Goal: Complete application form

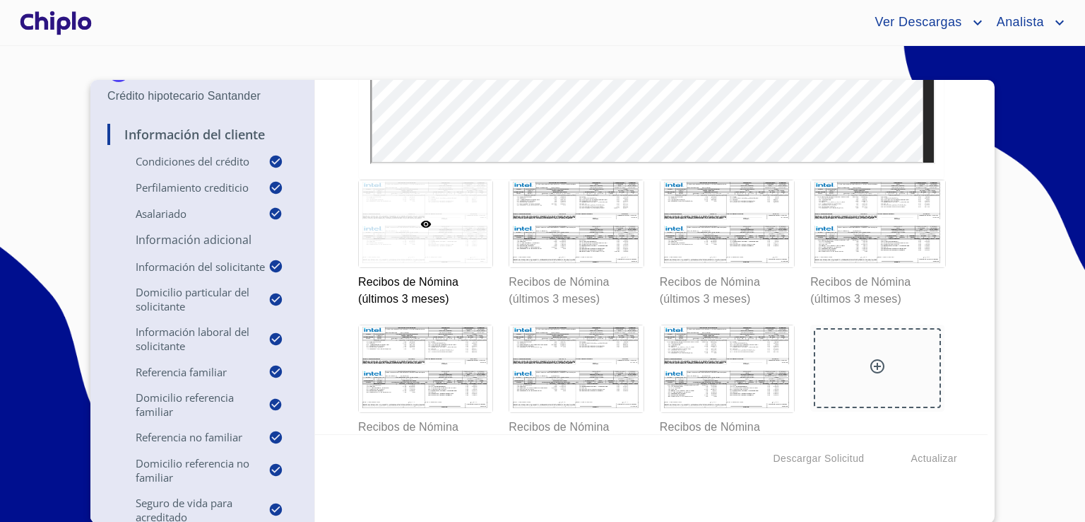
scroll to position [10612, 0]
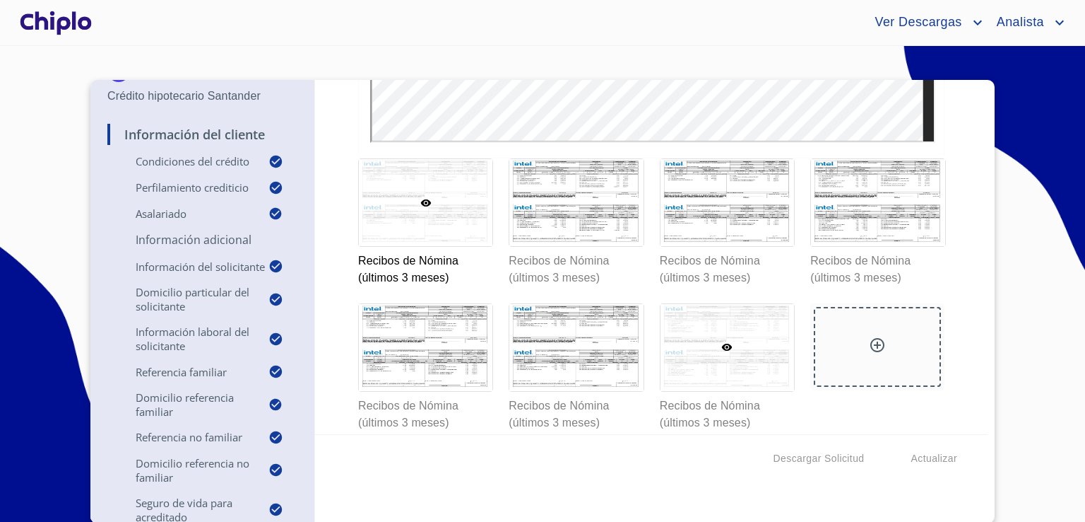
click at [711, 331] on div at bounding box center [728, 347] width 134 height 87
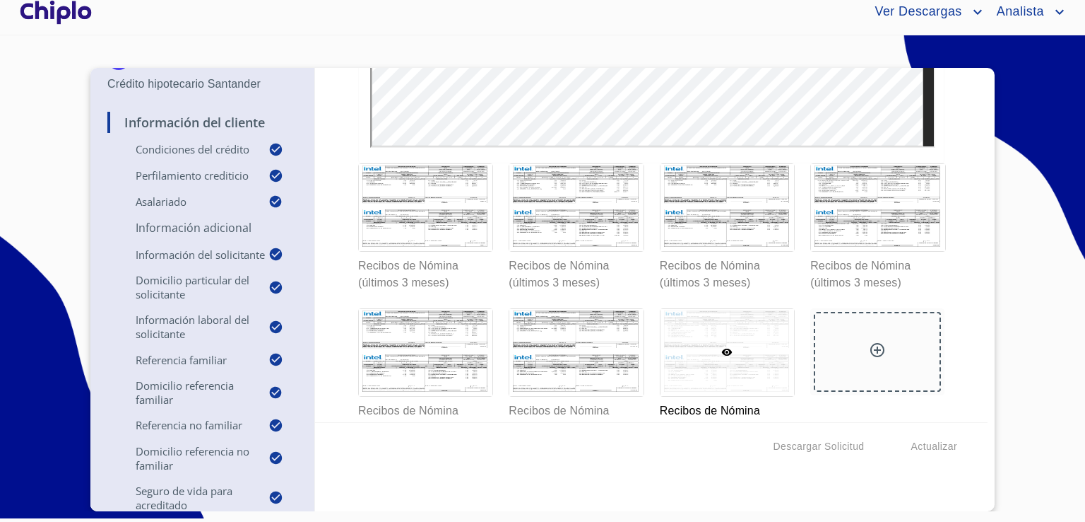
scroll to position [10630, 0]
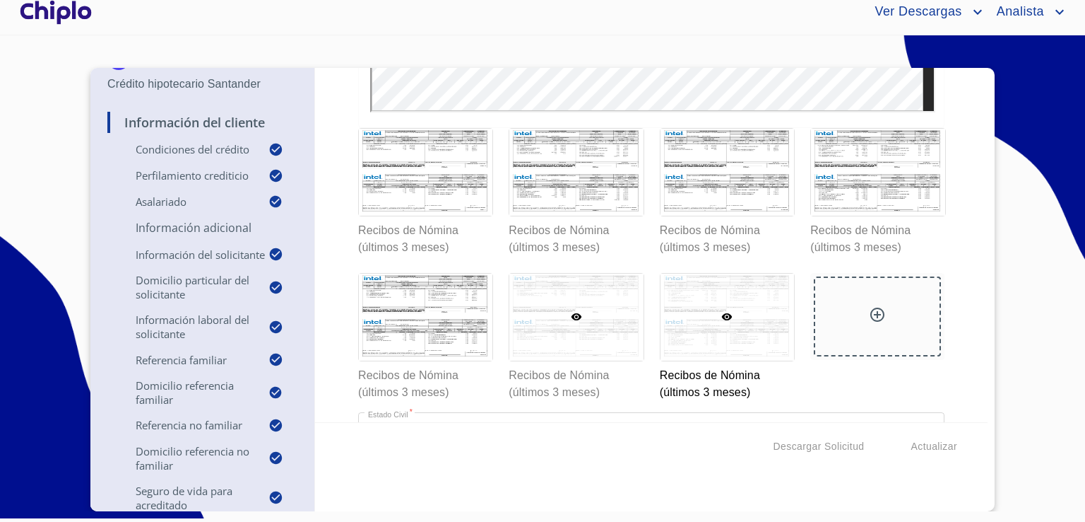
click at [582, 349] on div at bounding box center [577, 316] width 134 height 87
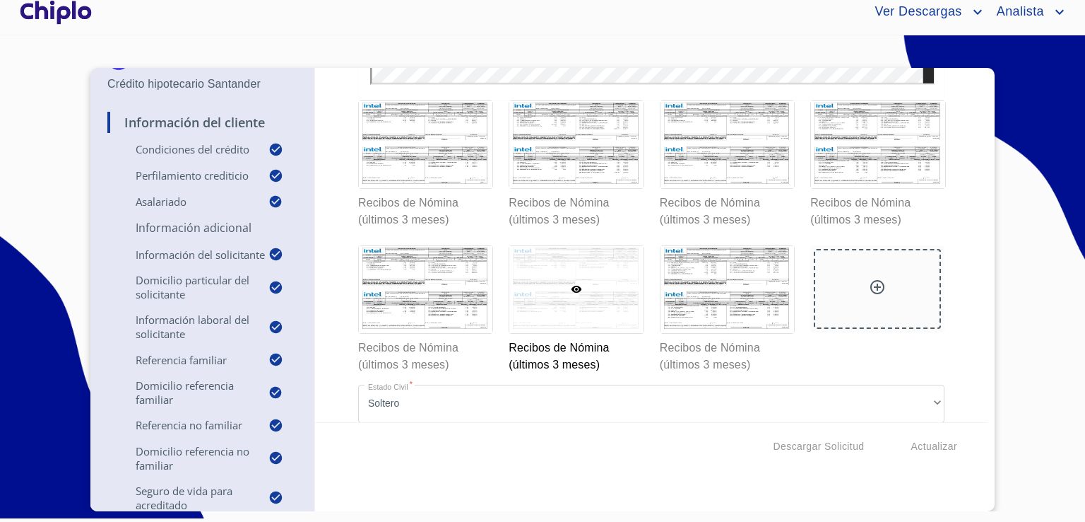
scroll to position [10658, 0]
click at [430, 278] on div at bounding box center [426, 288] width 134 height 87
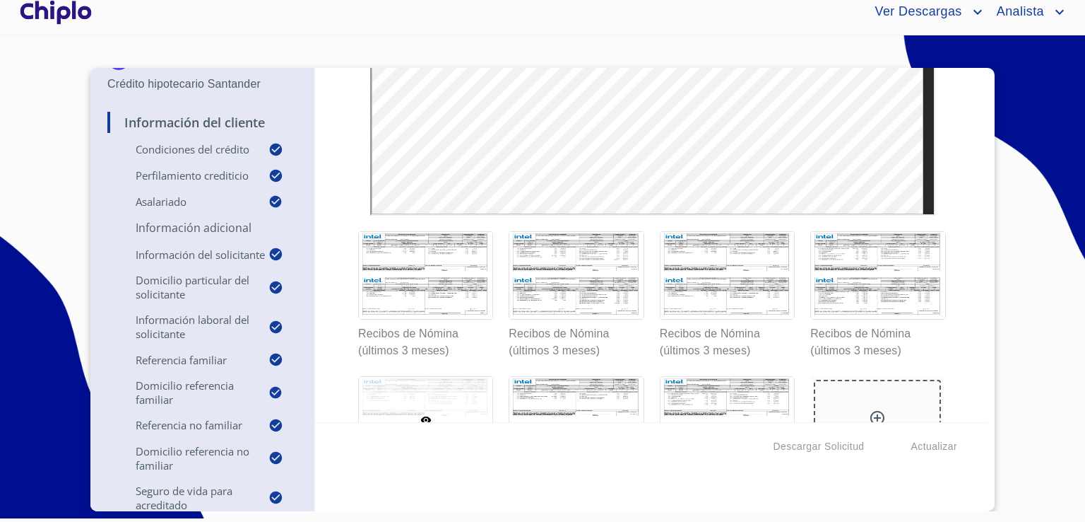
scroll to position [10602, 0]
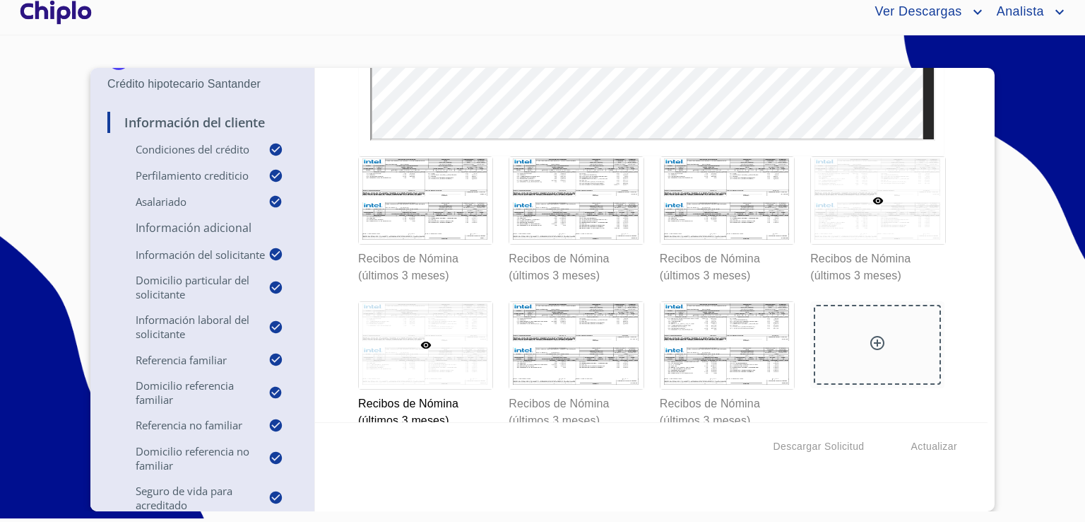
click at [850, 222] on div at bounding box center [878, 200] width 134 height 87
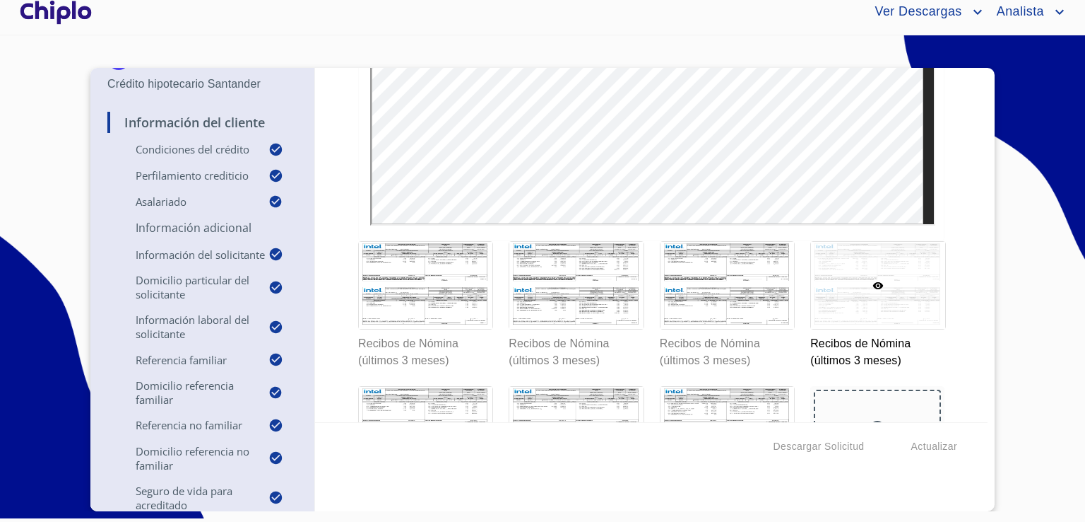
scroll to position [10545, 0]
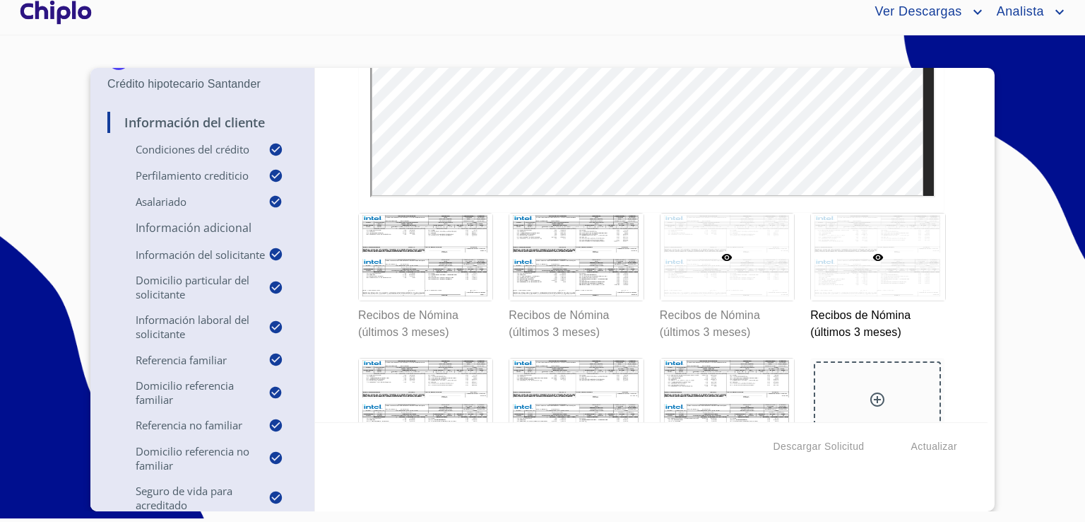
click at [728, 275] on div at bounding box center [728, 256] width 134 height 87
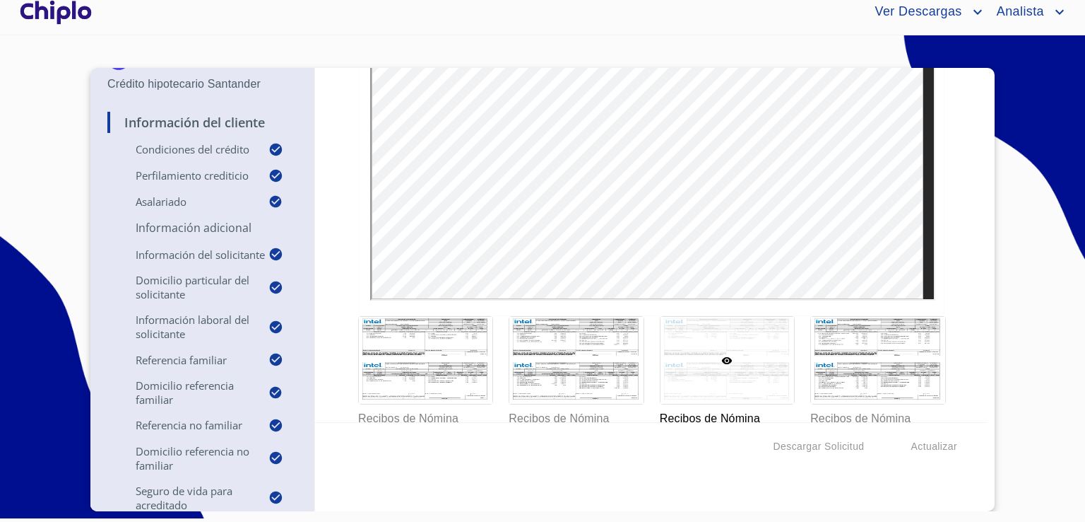
scroll to position [10461, 0]
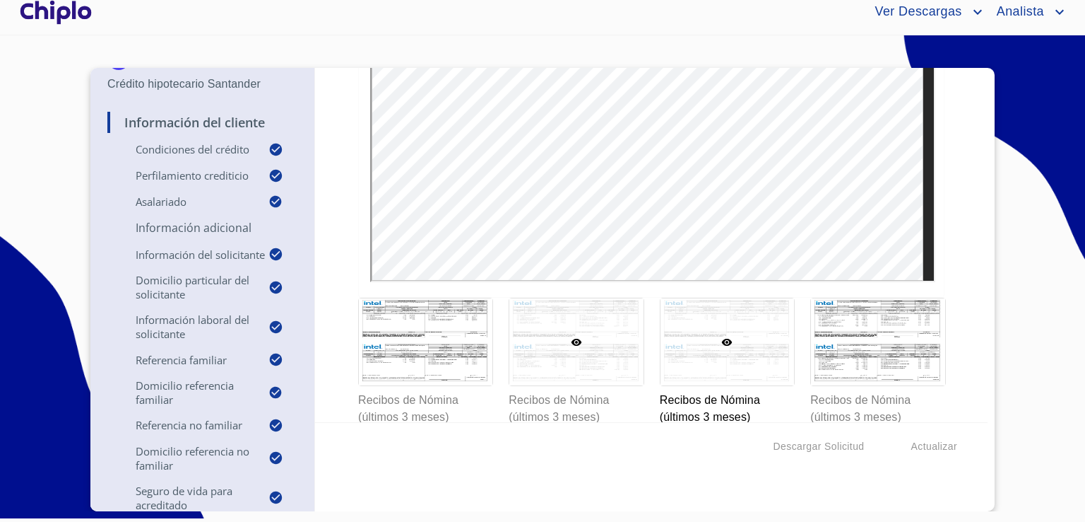
click at [551, 372] on div at bounding box center [577, 341] width 134 height 87
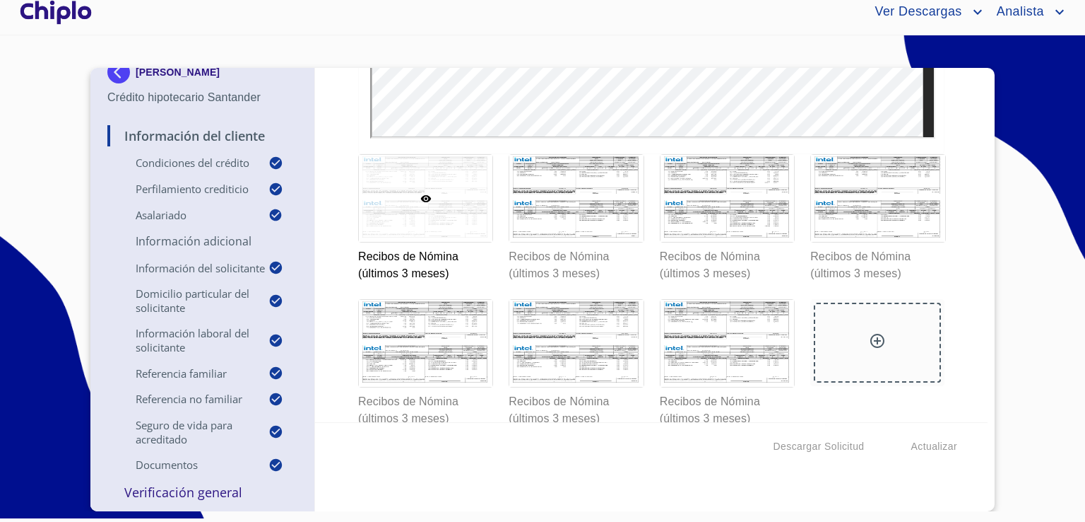
scroll to position [9711, 0]
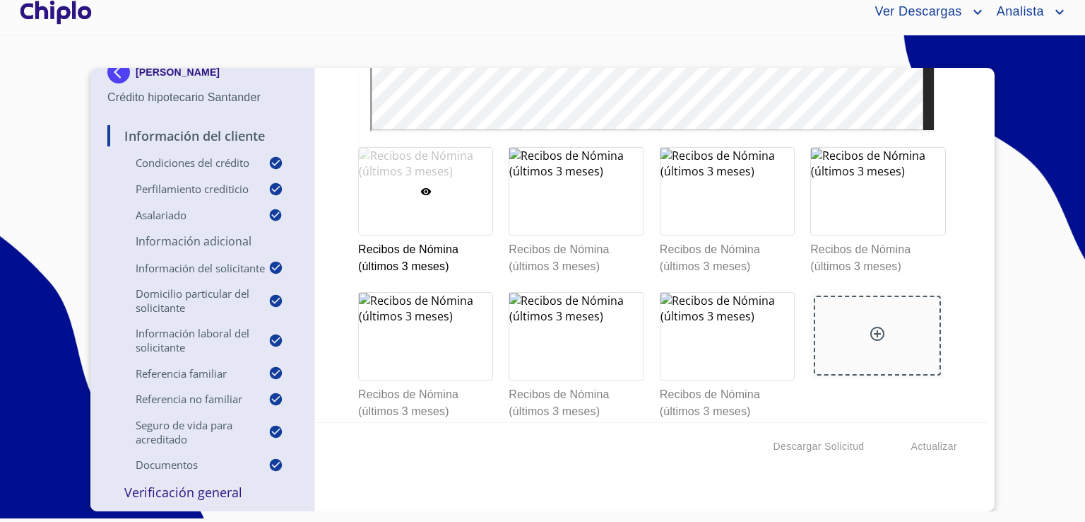
click at [982, 73] on div "[PERSON_NAME] Crédito hipotecario Santander Información del Cliente Condiciones…" at bounding box center [542, 289] width 905 height 443
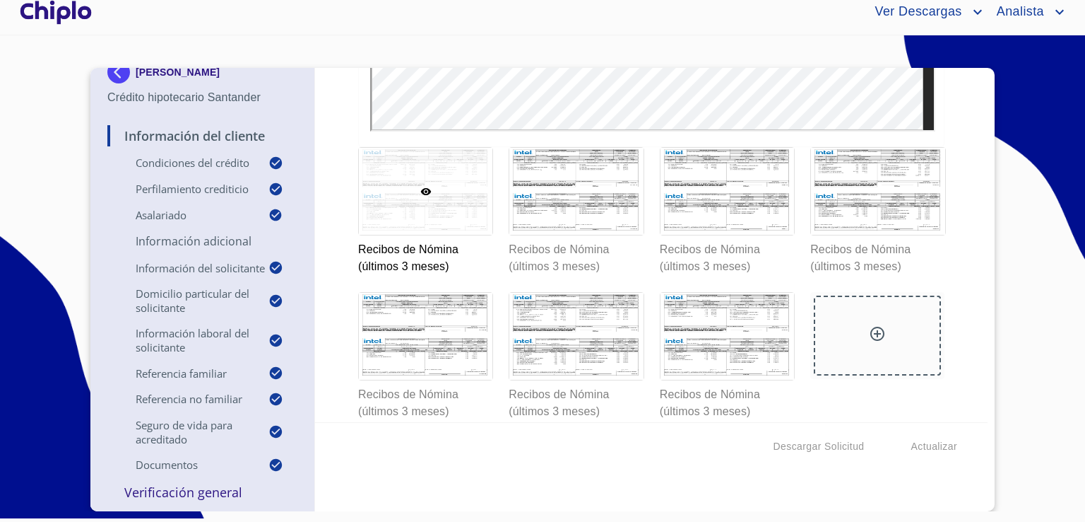
click at [982, 73] on div "[PERSON_NAME] Crédito hipotecario Santander Información del Cliente Condiciones…" at bounding box center [542, 289] width 905 height 443
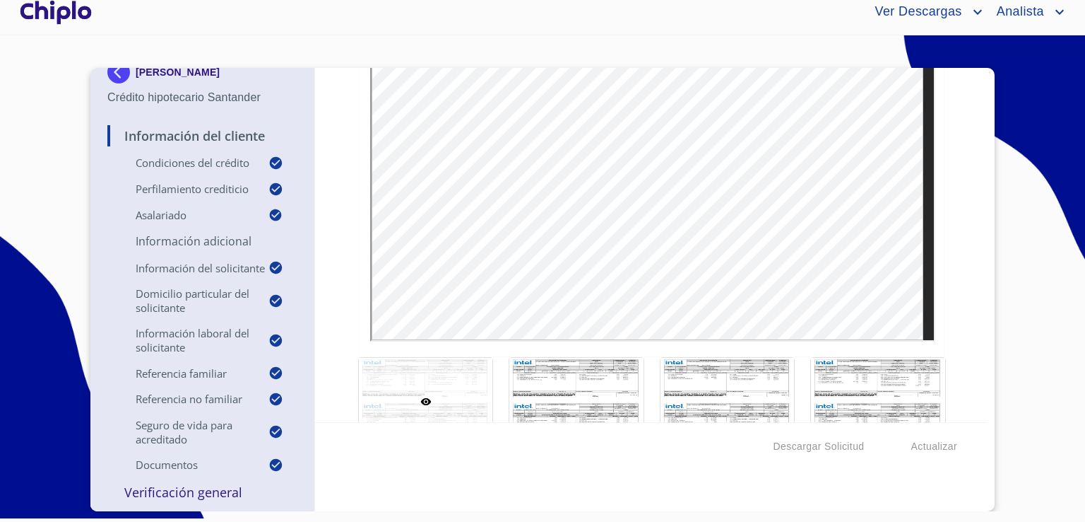
scroll to position [9456, 0]
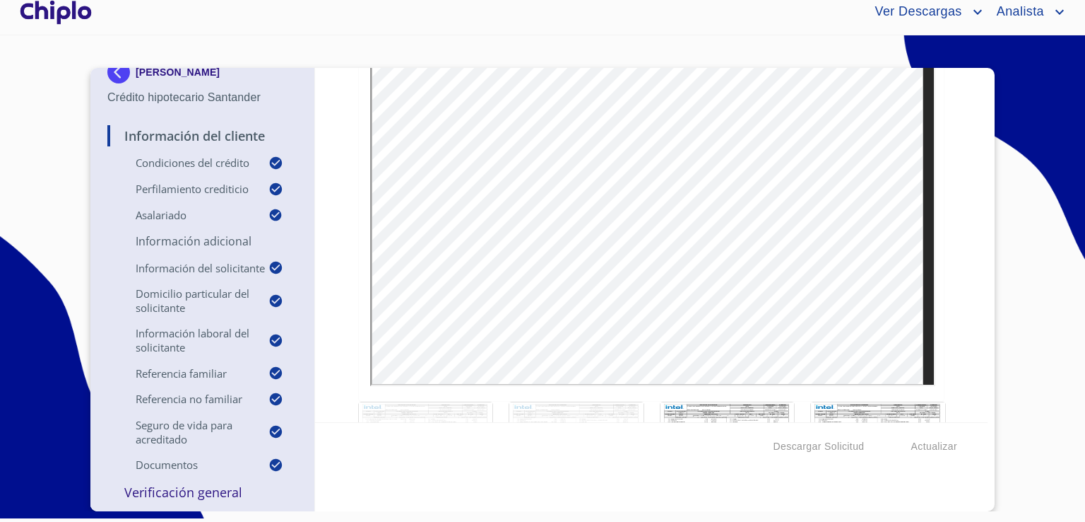
click at [574, 402] on div at bounding box center [577, 445] width 134 height 87
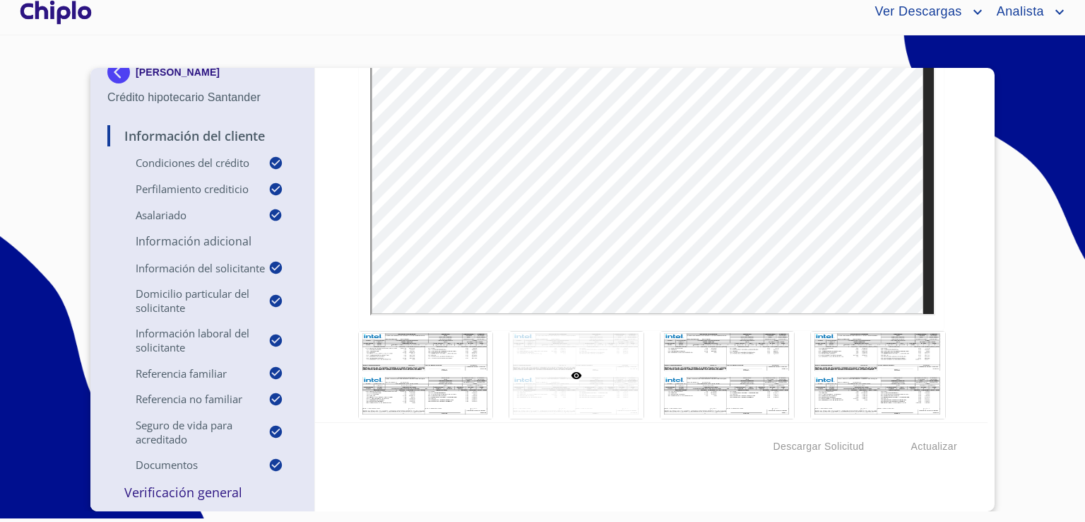
scroll to position [9532, 0]
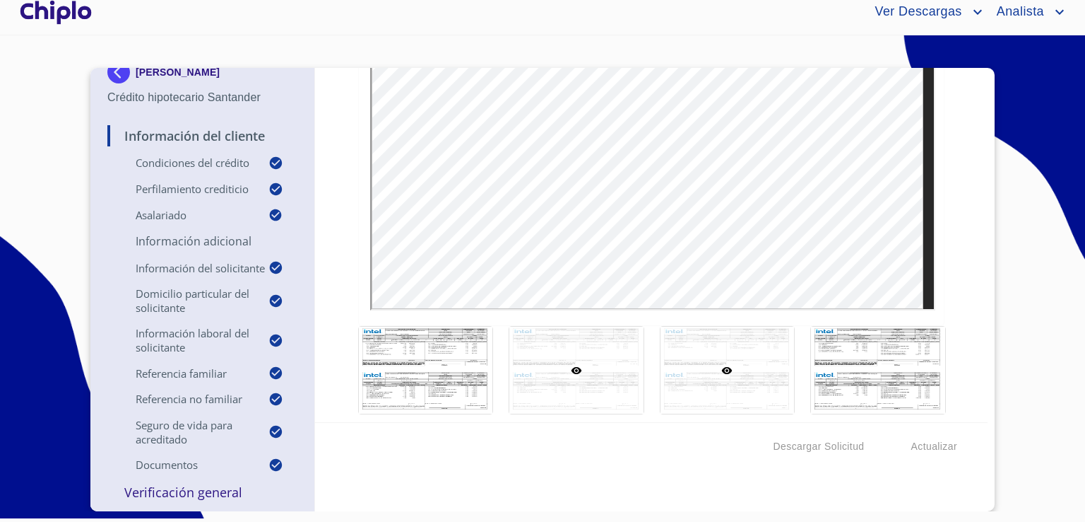
click at [741, 390] on div at bounding box center [728, 369] width 134 height 87
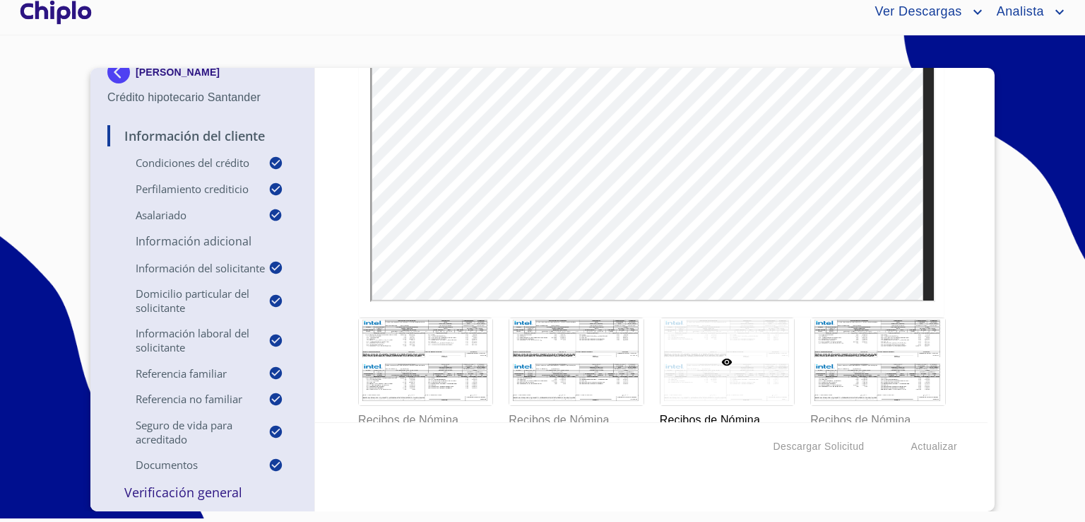
scroll to position [9597, 0]
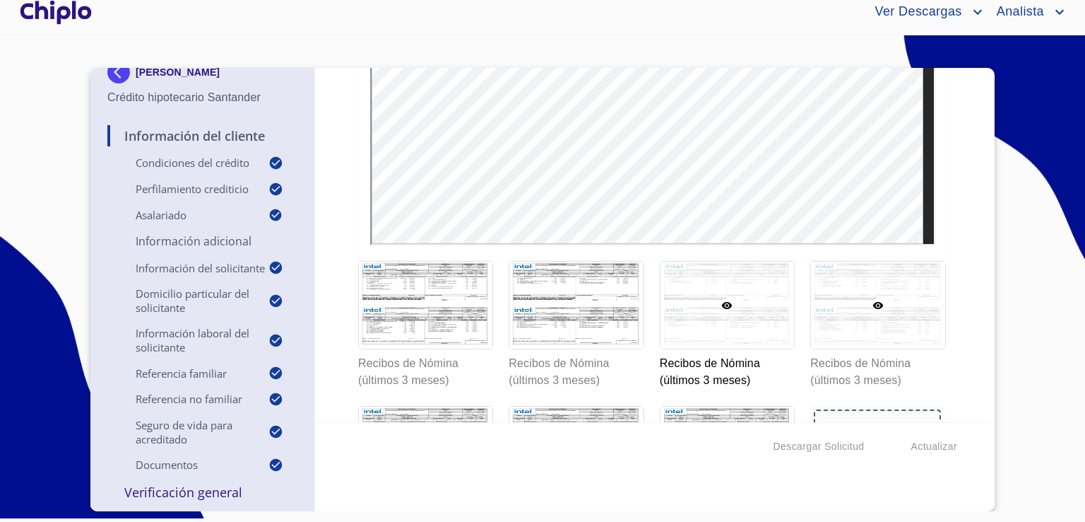
click at [845, 317] on div at bounding box center [878, 304] width 134 height 87
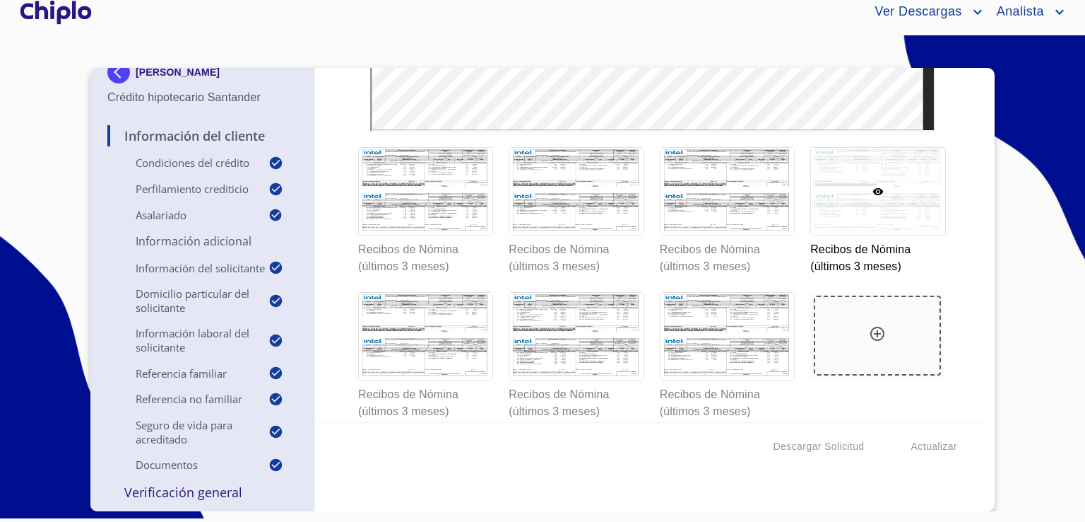
scroll to position [9730, 0]
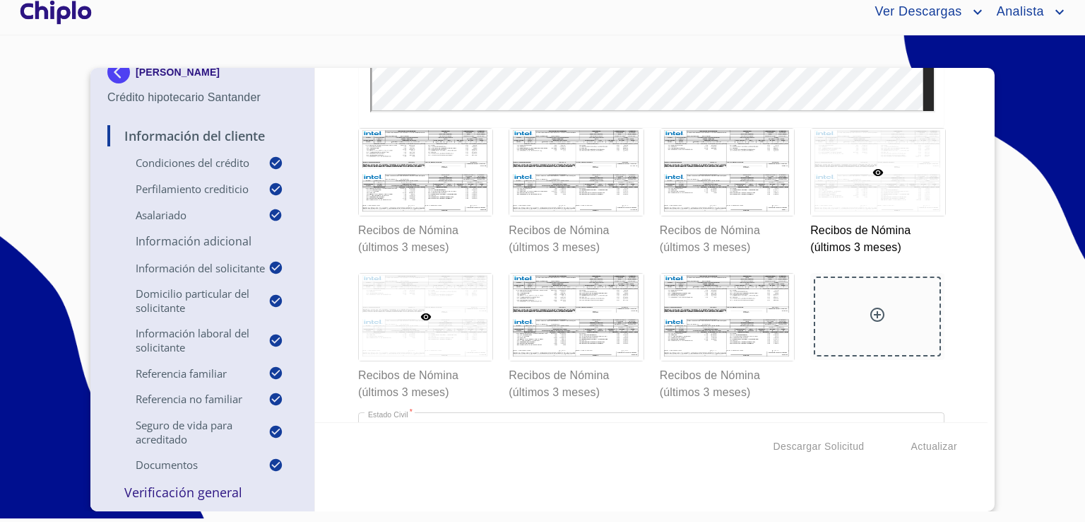
click at [399, 297] on div at bounding box center [426, 316] width 134 height 87
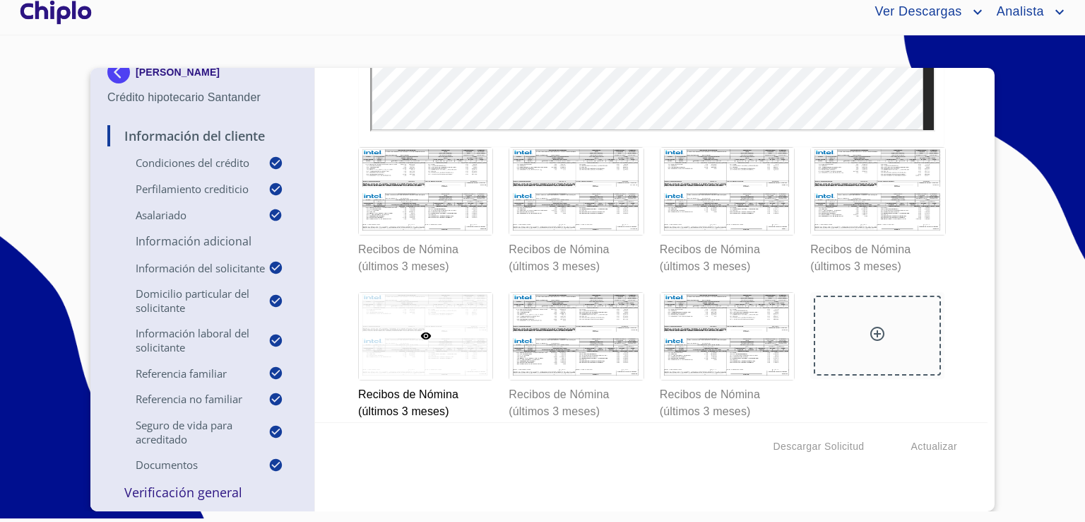
scroll to position [9769, 0]
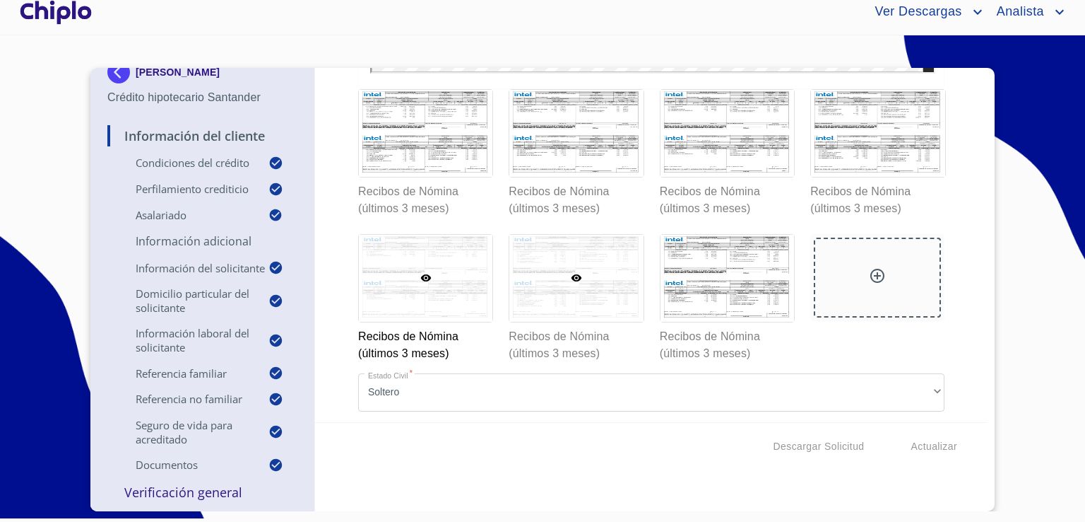
click at [572, 257] on div at bounding box center [577, 278] width 134 height 87
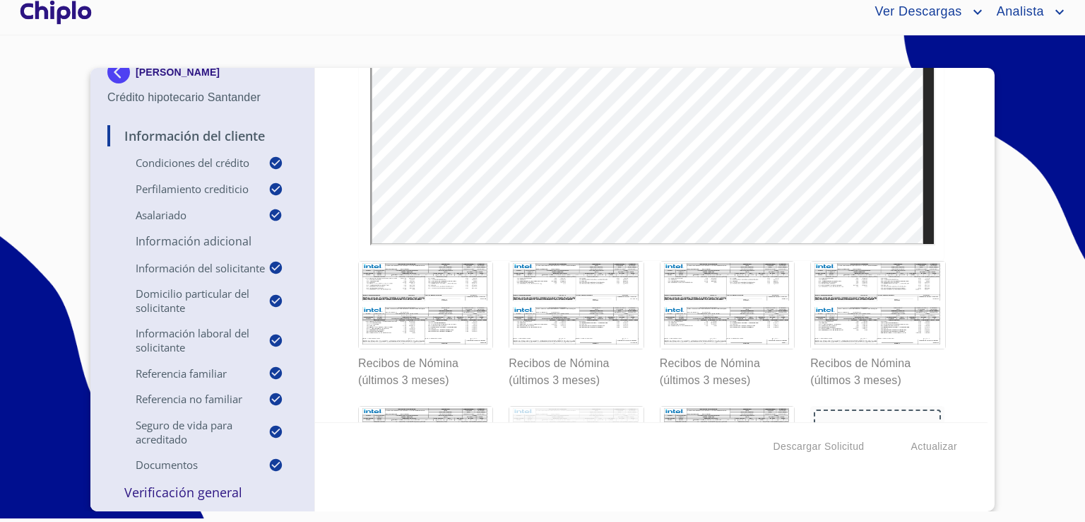
scroll to position [9729, 0]
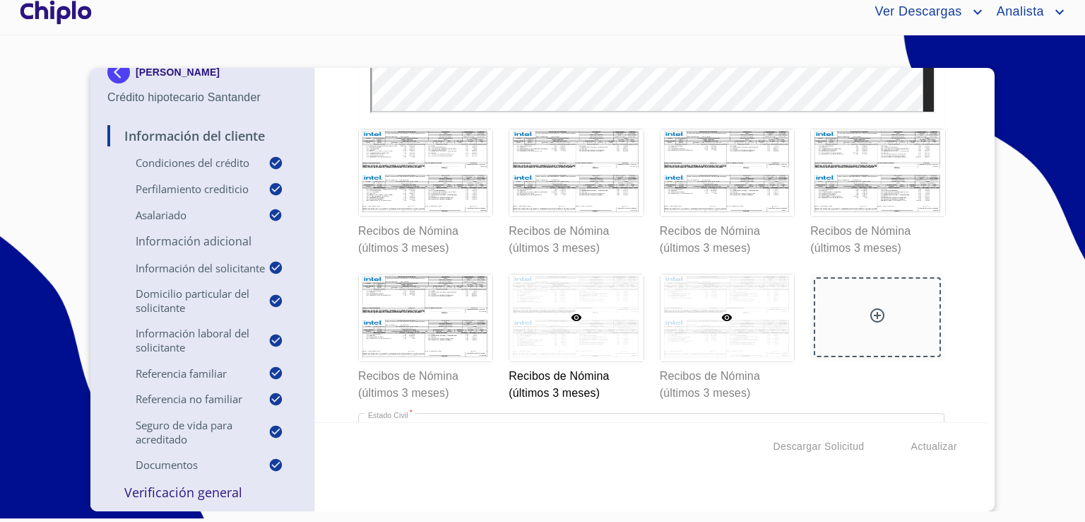
click at [763, 308] on div at bounding box center [728, 317] width 134 height 87
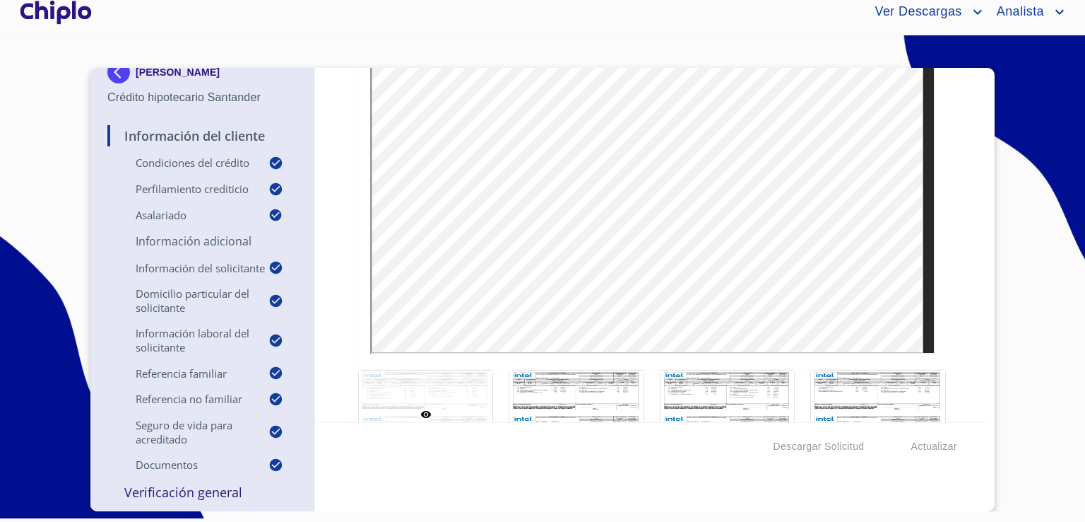
scroll to position [9485, 0]
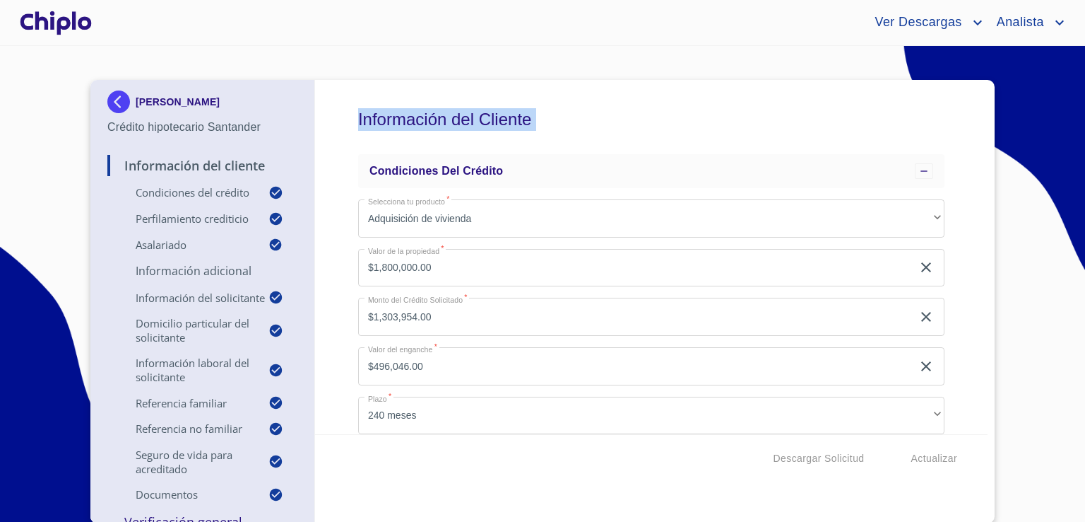
scroll to position [9485, 0]
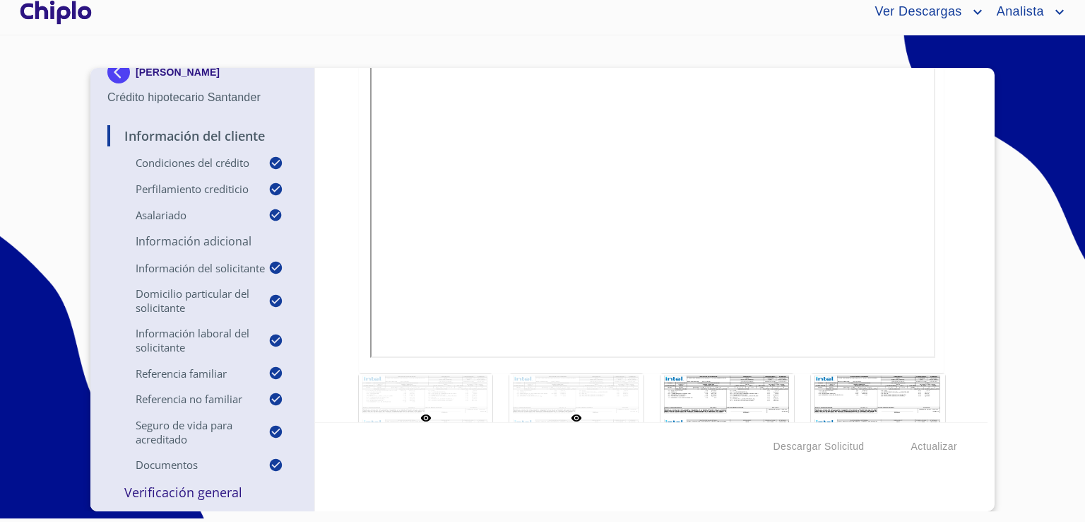
click at [566, 379] on div at bounding box center [577, 417] width 134 height 87
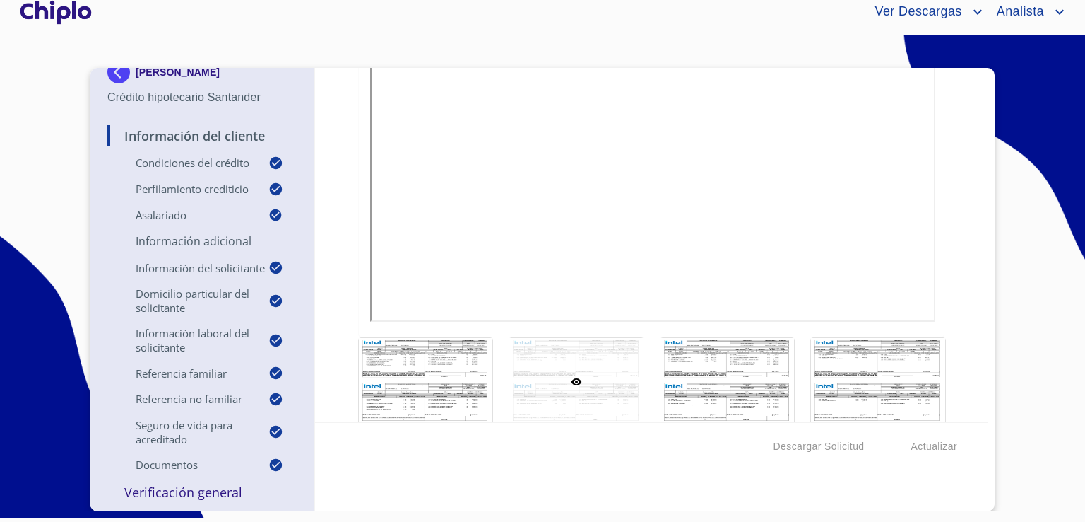
scroll to position [9540, 0]
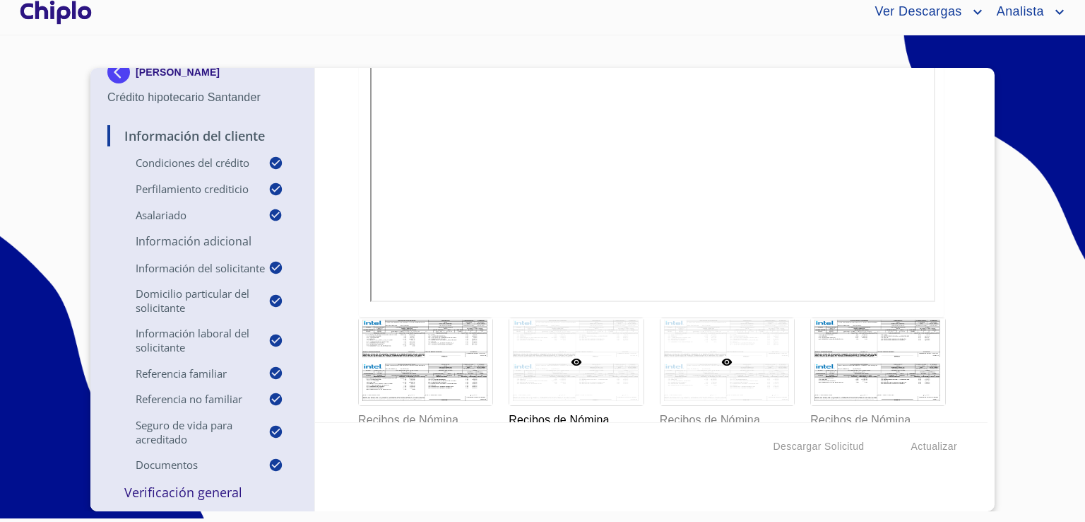
click at [709, 360] on div at bounding box center [728, 361] width 134 height 87
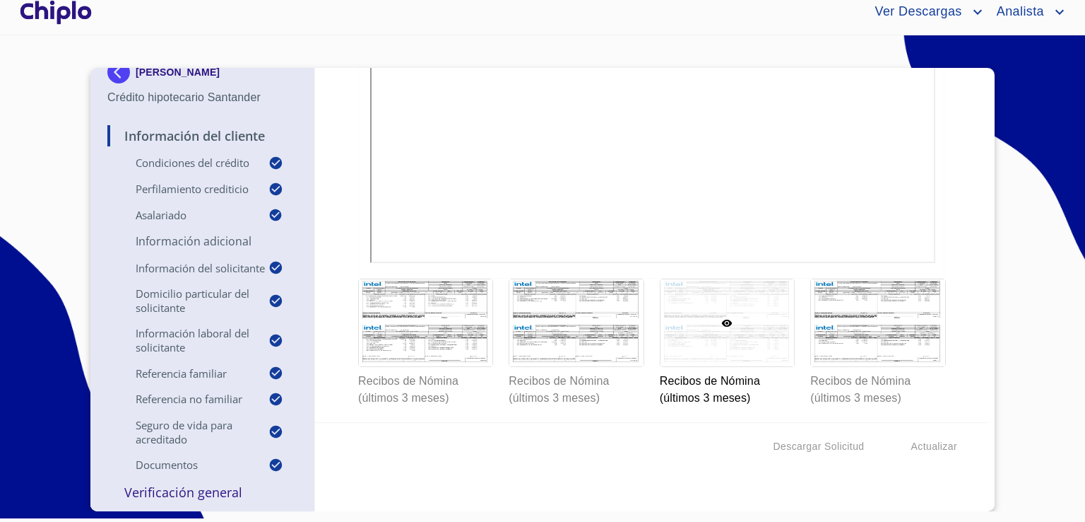
scroll to position [9608, 0]
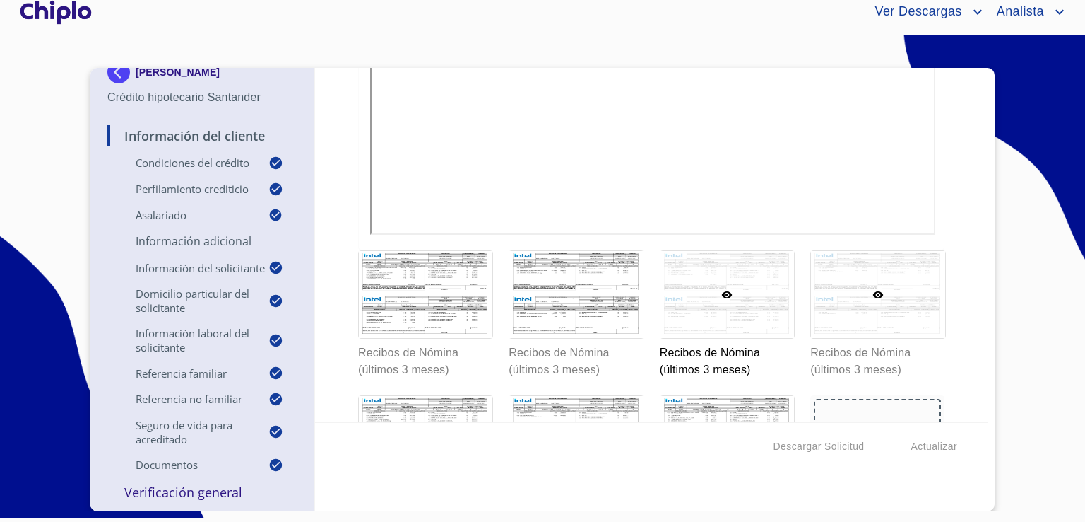
click at [899, 288] on div at bounding box center [878, 294] width 134 height 87
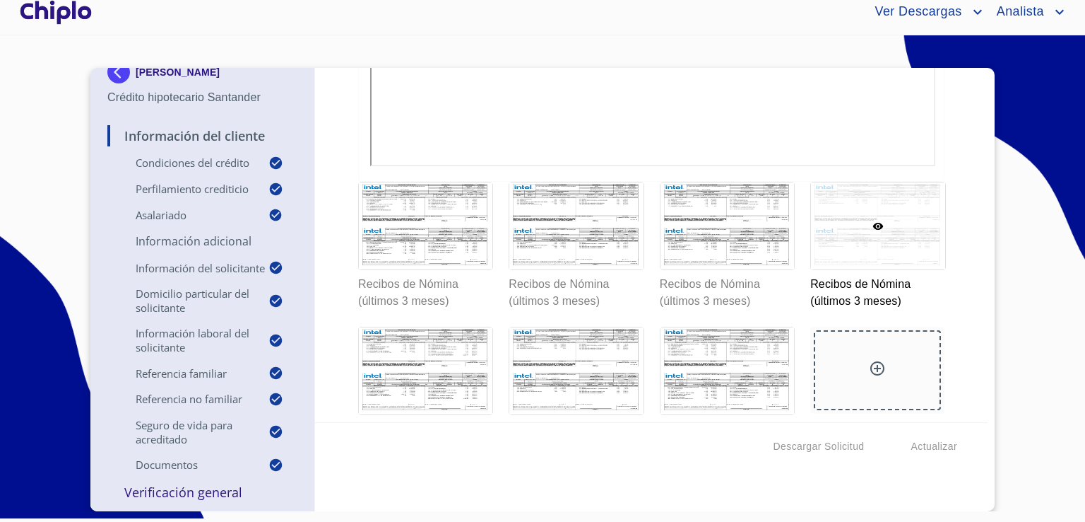
scroll to position [9702, 0]
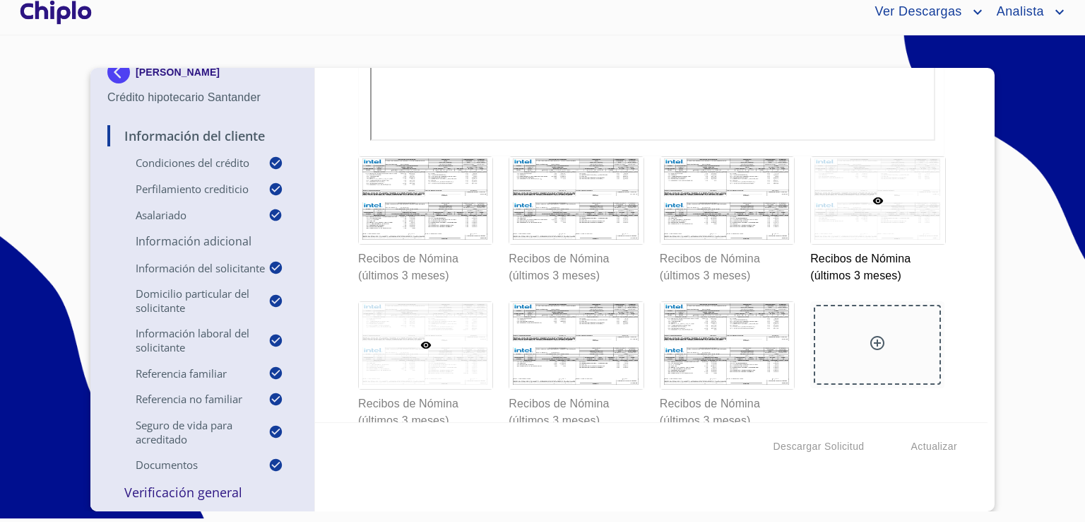
click at [415, 370] on div at bounding box center [426, 345] width 134 height 87
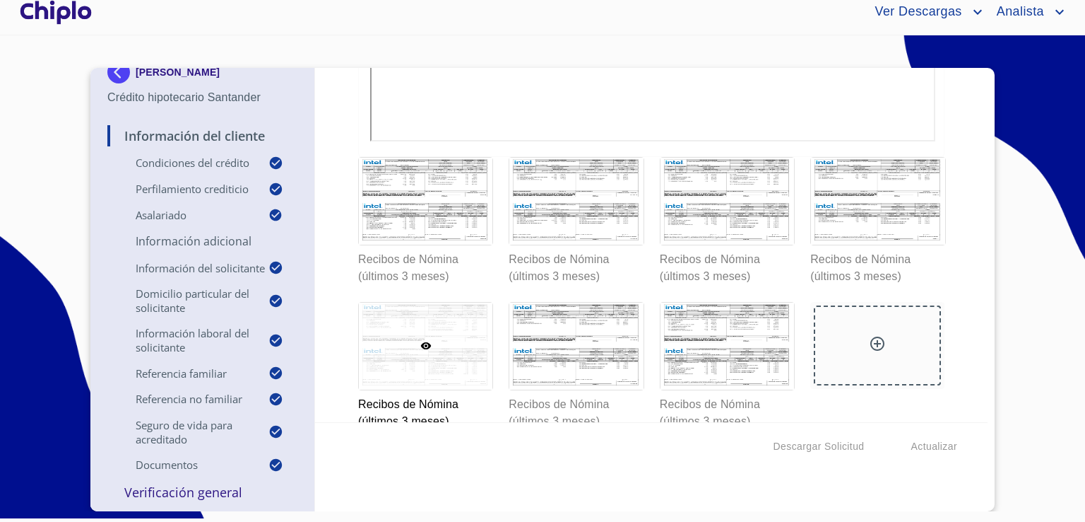
scroll to position [9730, 0]
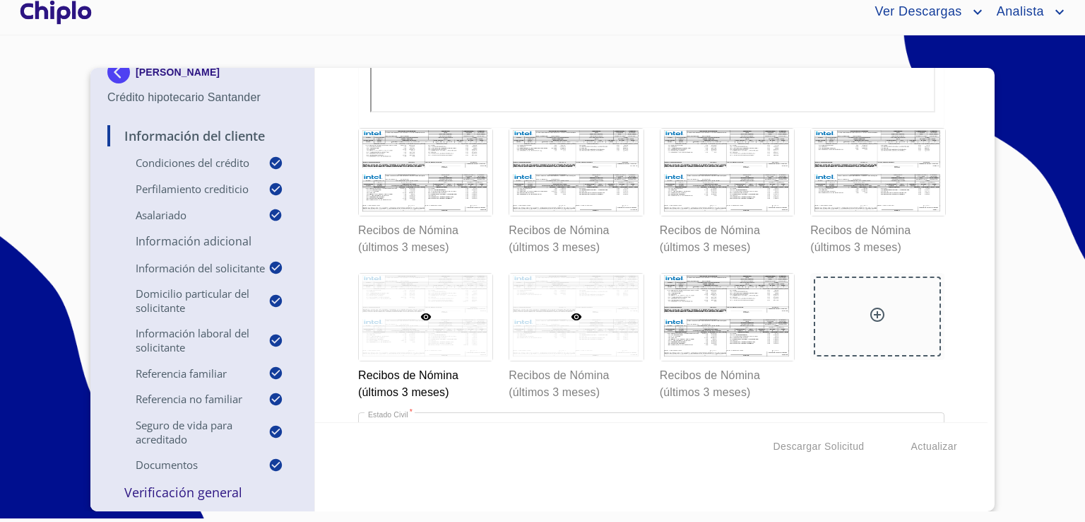
click at [559, 298] on div at bounding box center [577, 316] width 134 height 87
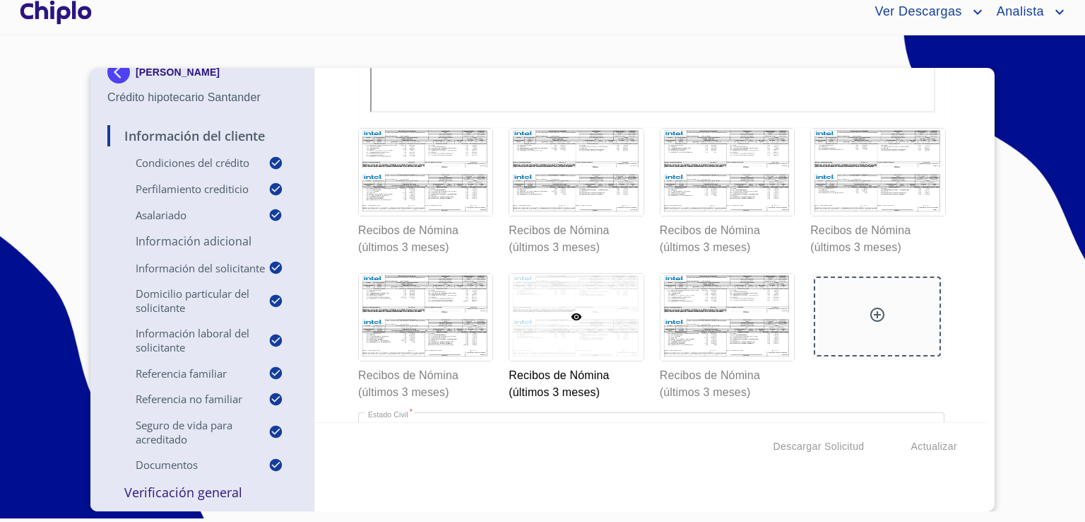
scroll to position [9758, 0]
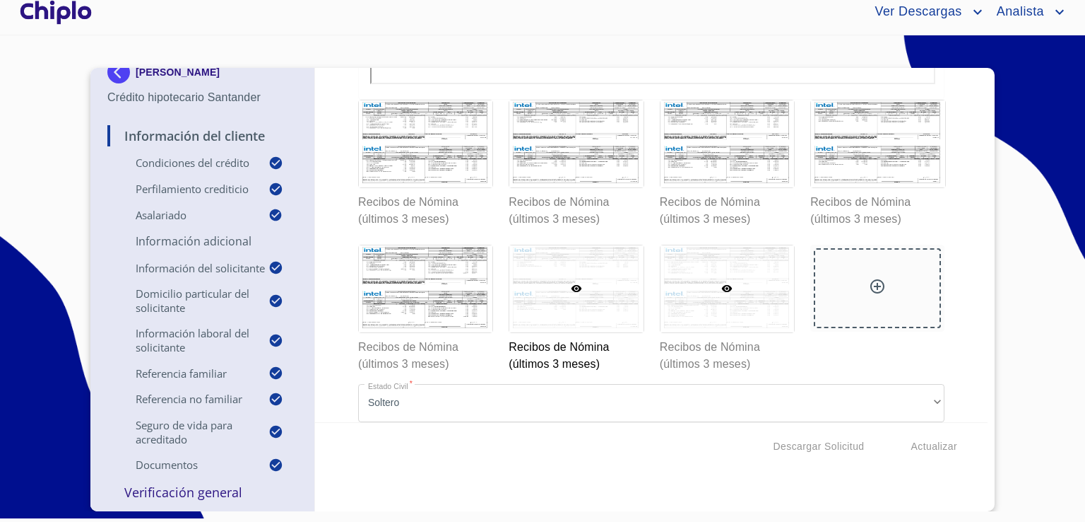
click at [753, 321] on div at bounding box center [728, 288] width 134 height 87
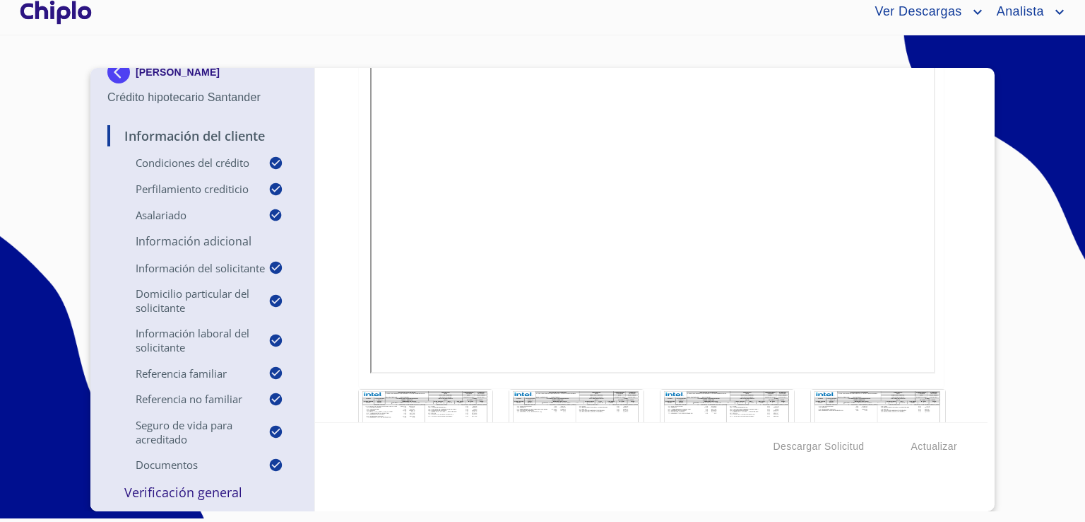
scroll to position [9475, 0]
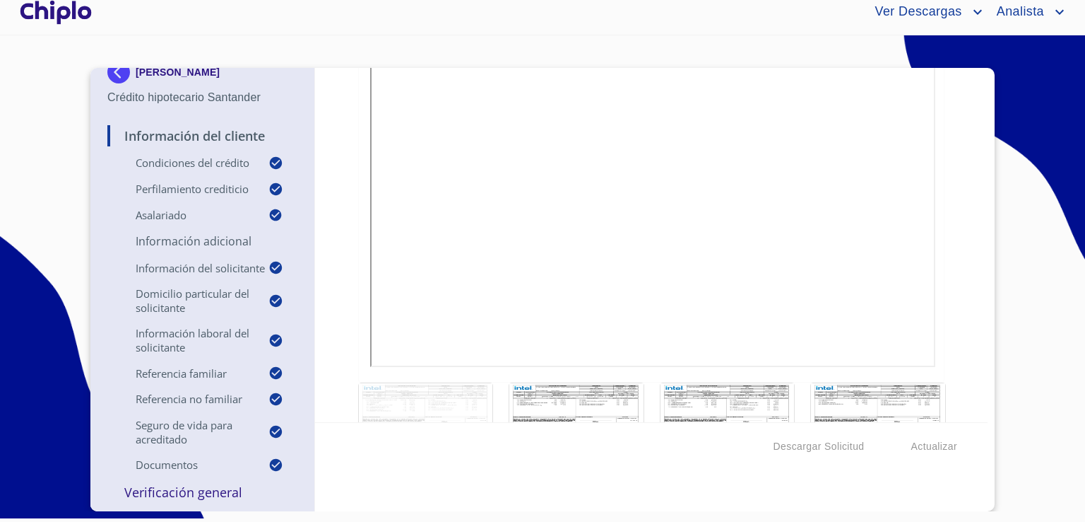
click at [430, 383] on div at bounding box center [426, 426] width 134 height 87
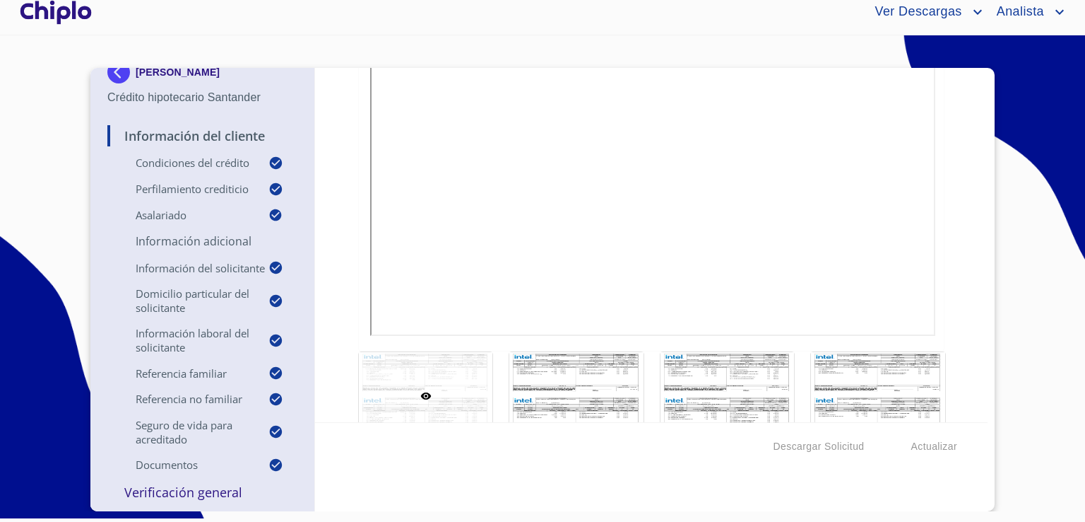
scroll to position [9532, 0]
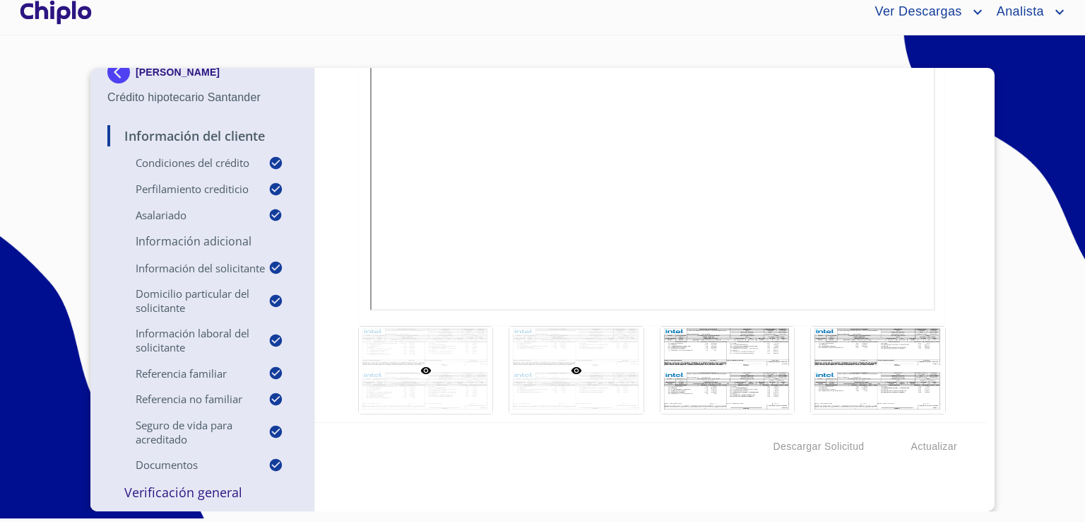
click at [552, 396] on div at bounding box center [577, 369] width 134 height 87
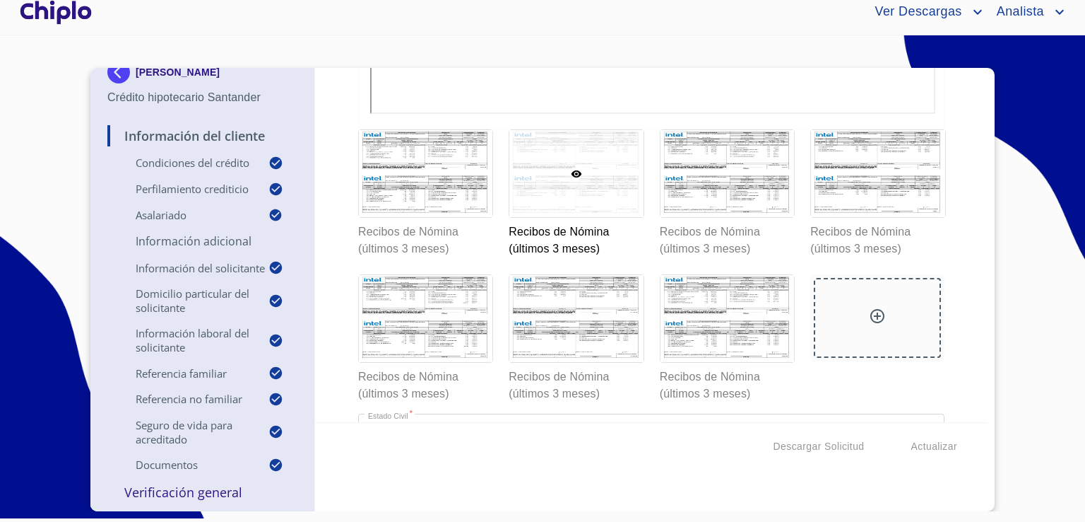
scroll to position [9730, 0]
click at [724, 325] on div at bounding box center [728, 316] width 134 height 87
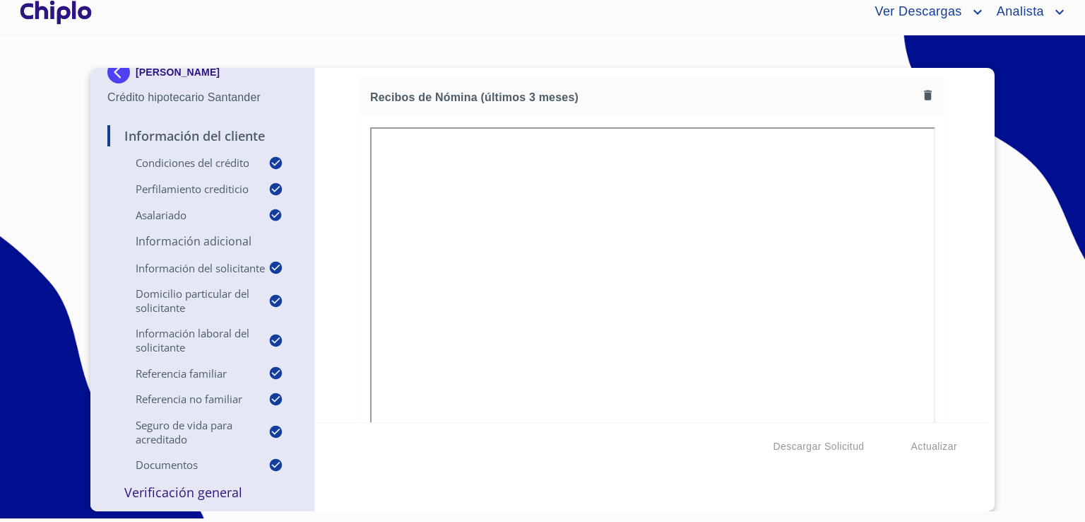
scroll to position [9333, 0]
click at [922, 90] on icon "button" at bounding box center [928, 96] width 13 height 13
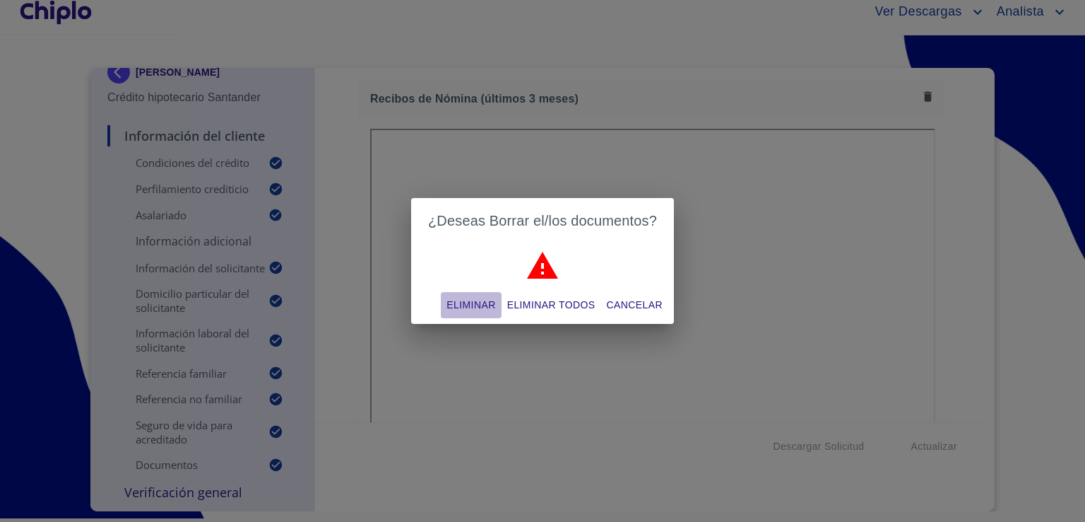
click at [468, 307] on span "Eliminar" at bounding box center [471, 305] width 49 height 18
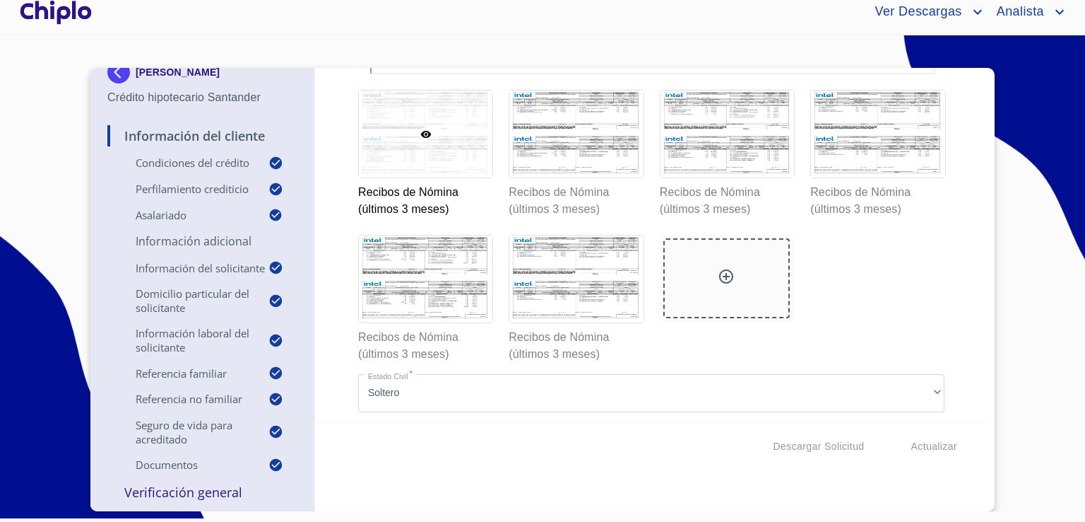
scroll to position [9769, 0]
click at [922, 447] on span "Actualizar" at bounding box center [935, 446] width 46 height 18
